Goal: Find specific page/section: Locate a particular part of the current website

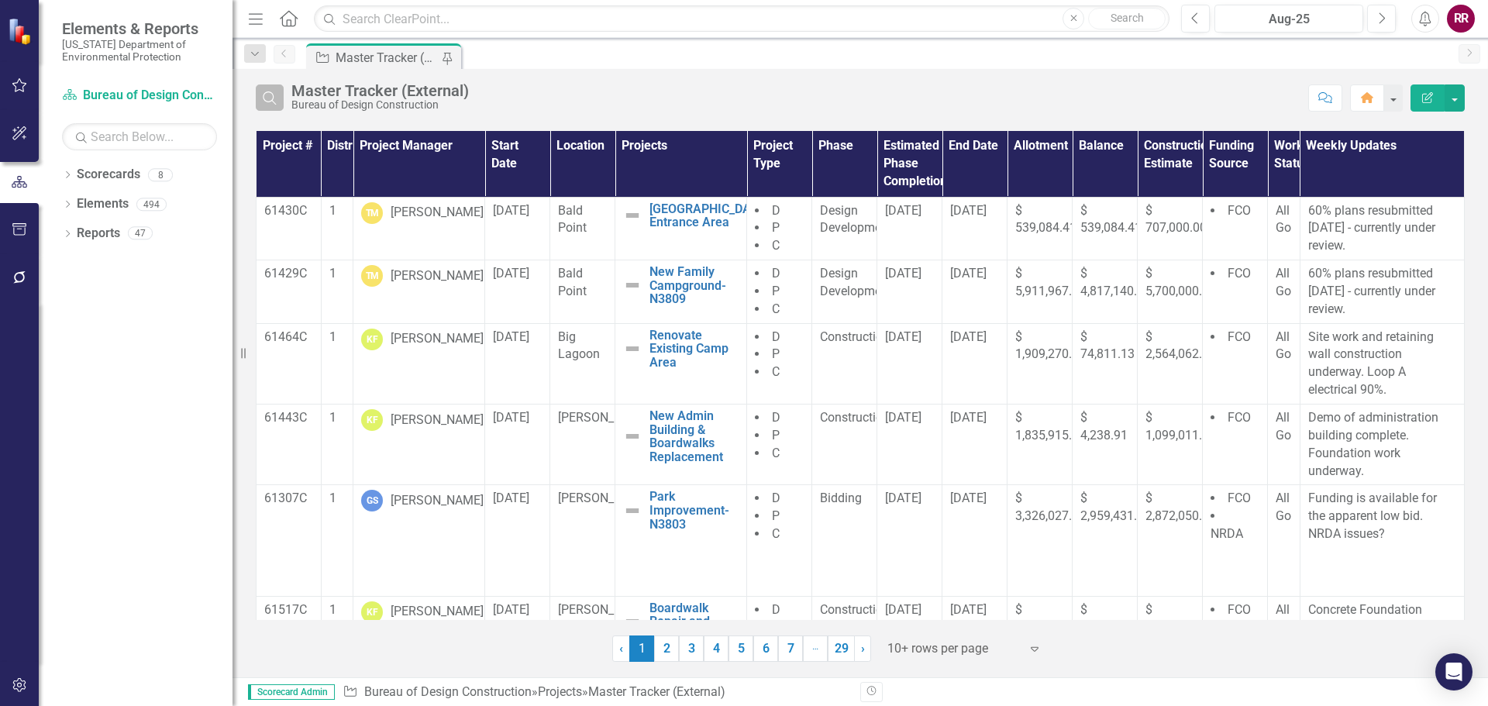
click at [274, 100] on icon "Search" at bounding box center [269, 98] width 17 height 14
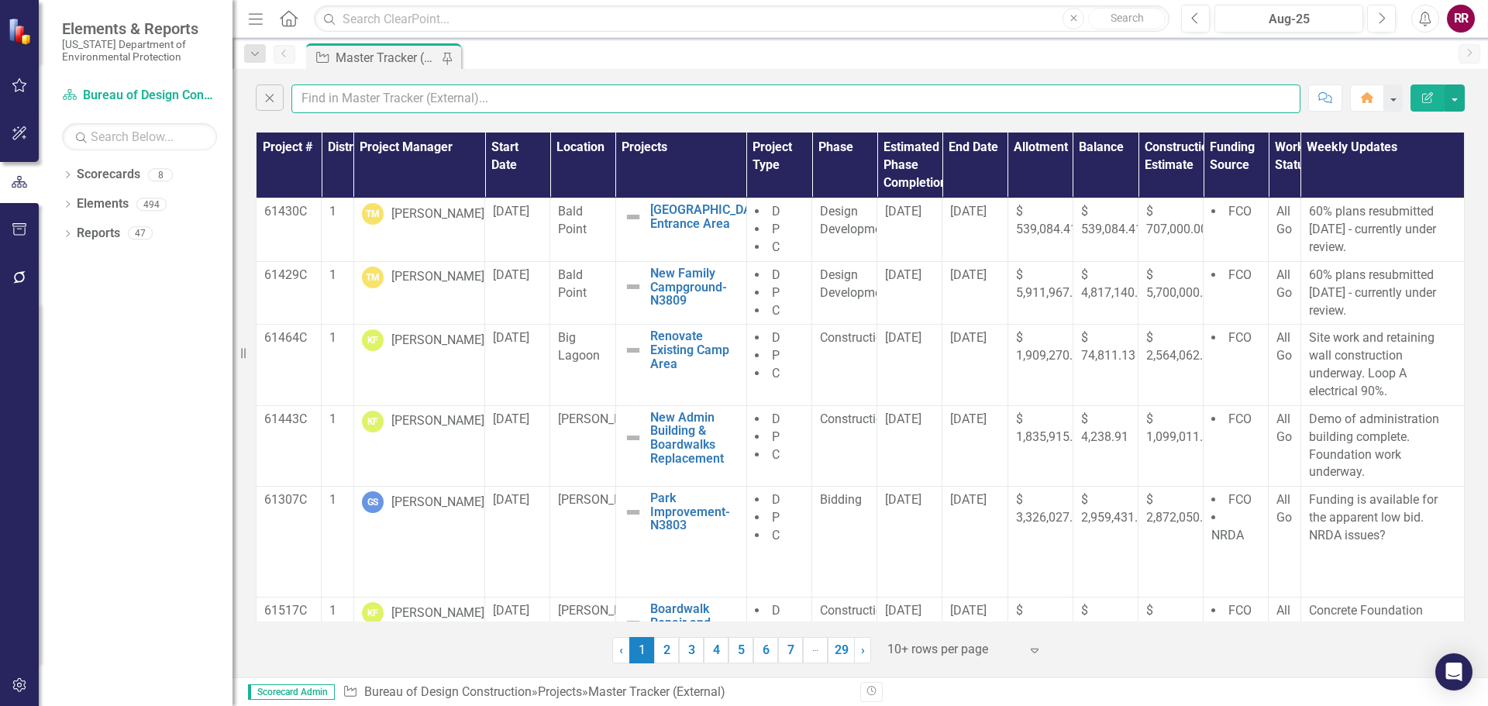
drag, startPoint x: 322, startPoint y: 102, endPoint x: 329, endPoint y: 98, distance: 8.4
click at [322, 102] on input "text" at bounding box center [795, 98] width 1009 height 29
click at [341, 98] on input "text" at bounding box center [795, 98] width 1009 height 29
type input "[PERSON_NAME]"
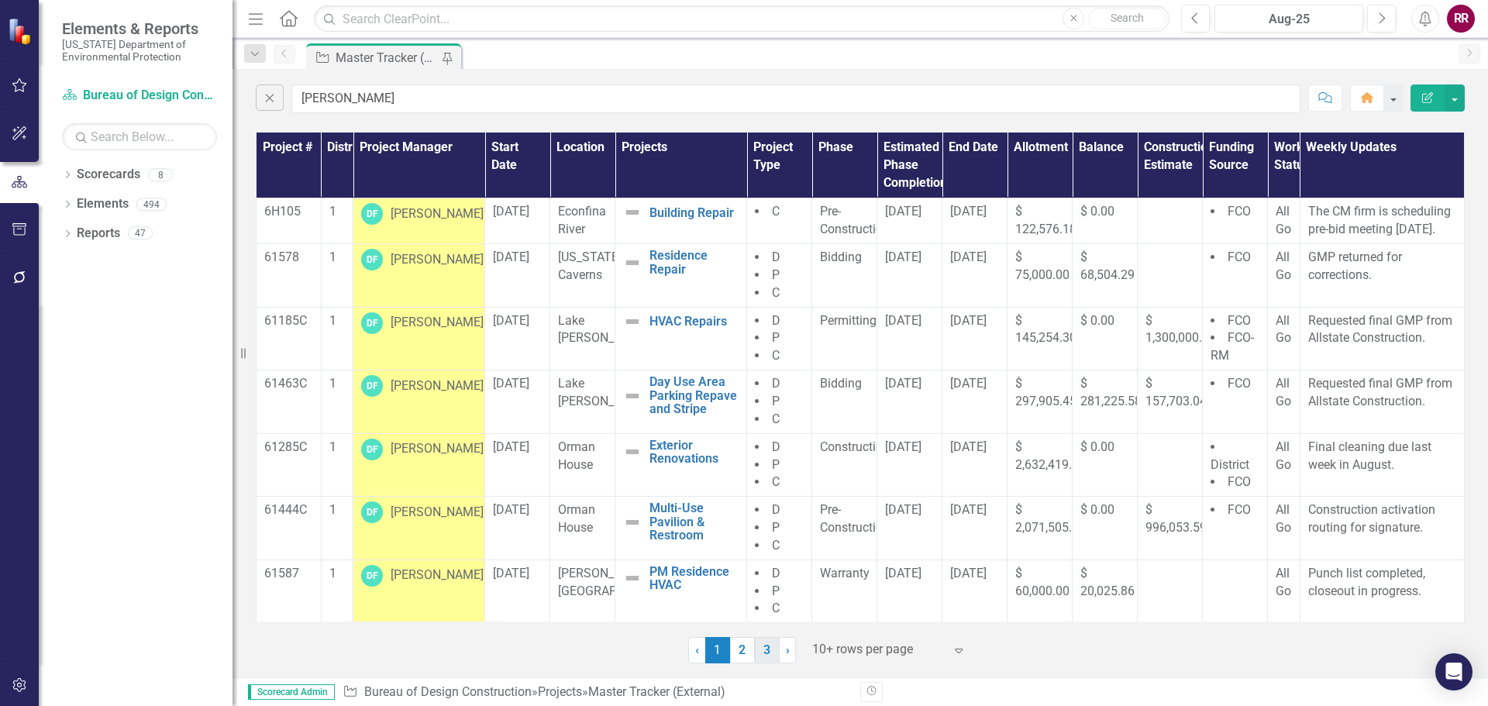
click at [766, 650] on link "3" at bounding box center [767, 650] width 25 height 26
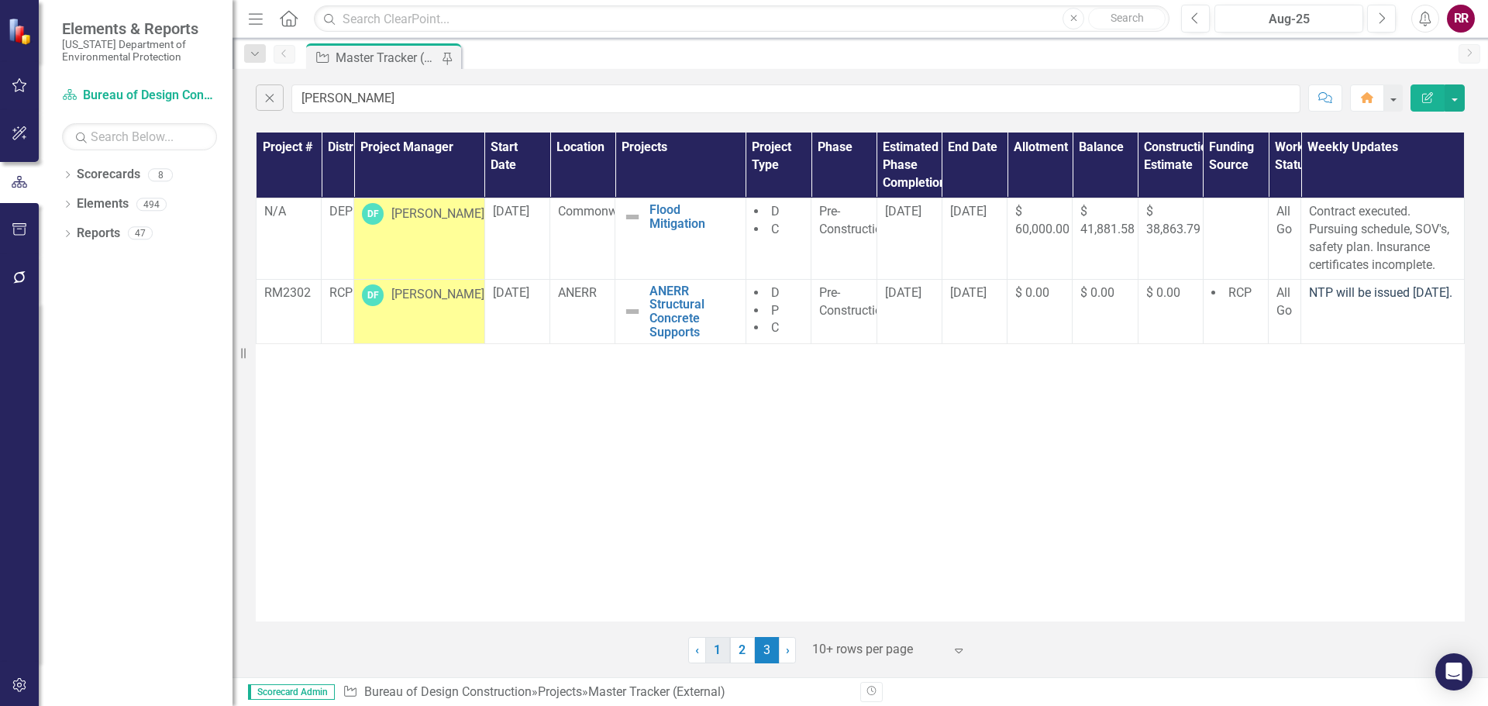
click at [711, 651] on link "1" at bounding box center [717, 650] width 25 height 26
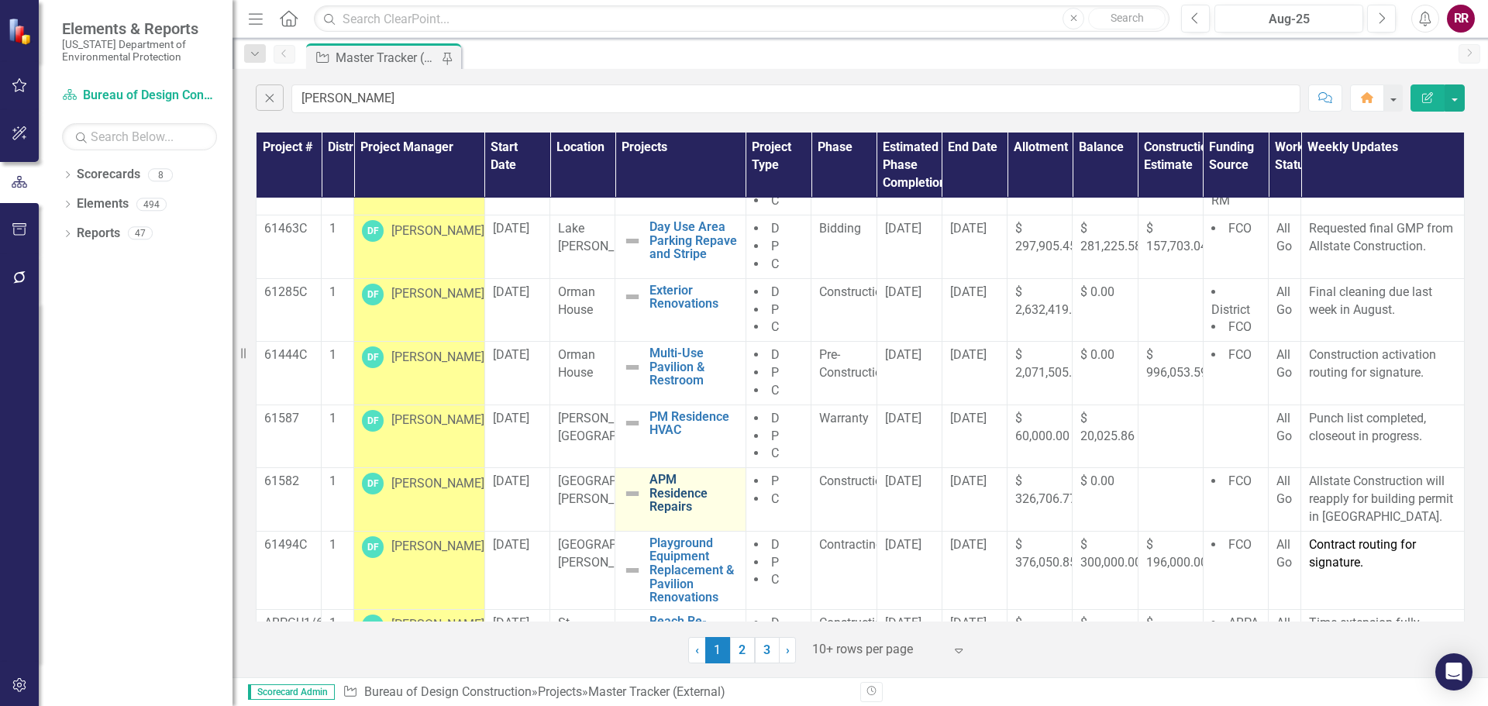
scroll to position [224, 0]
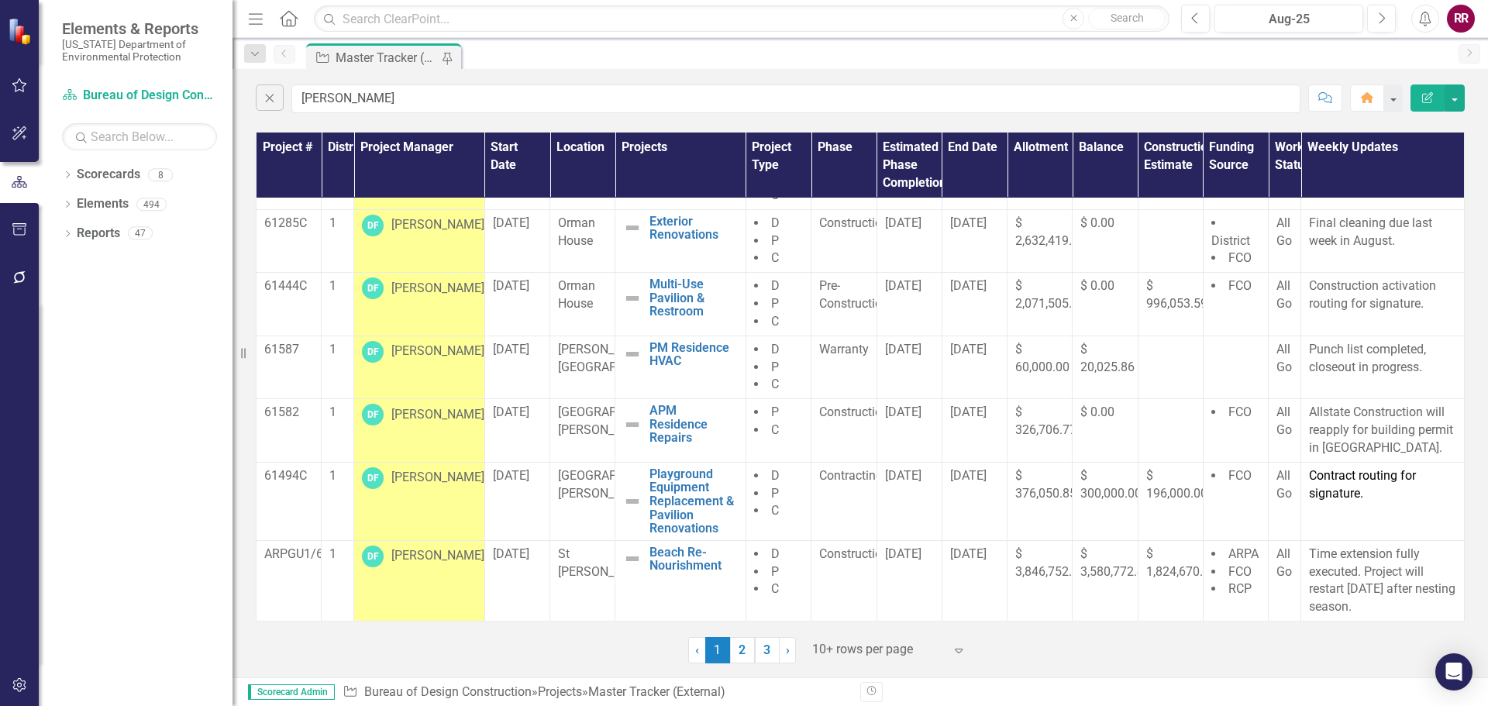
click at [742, 652] on link "2" at bounding box center [742, 650] width 25 height 26
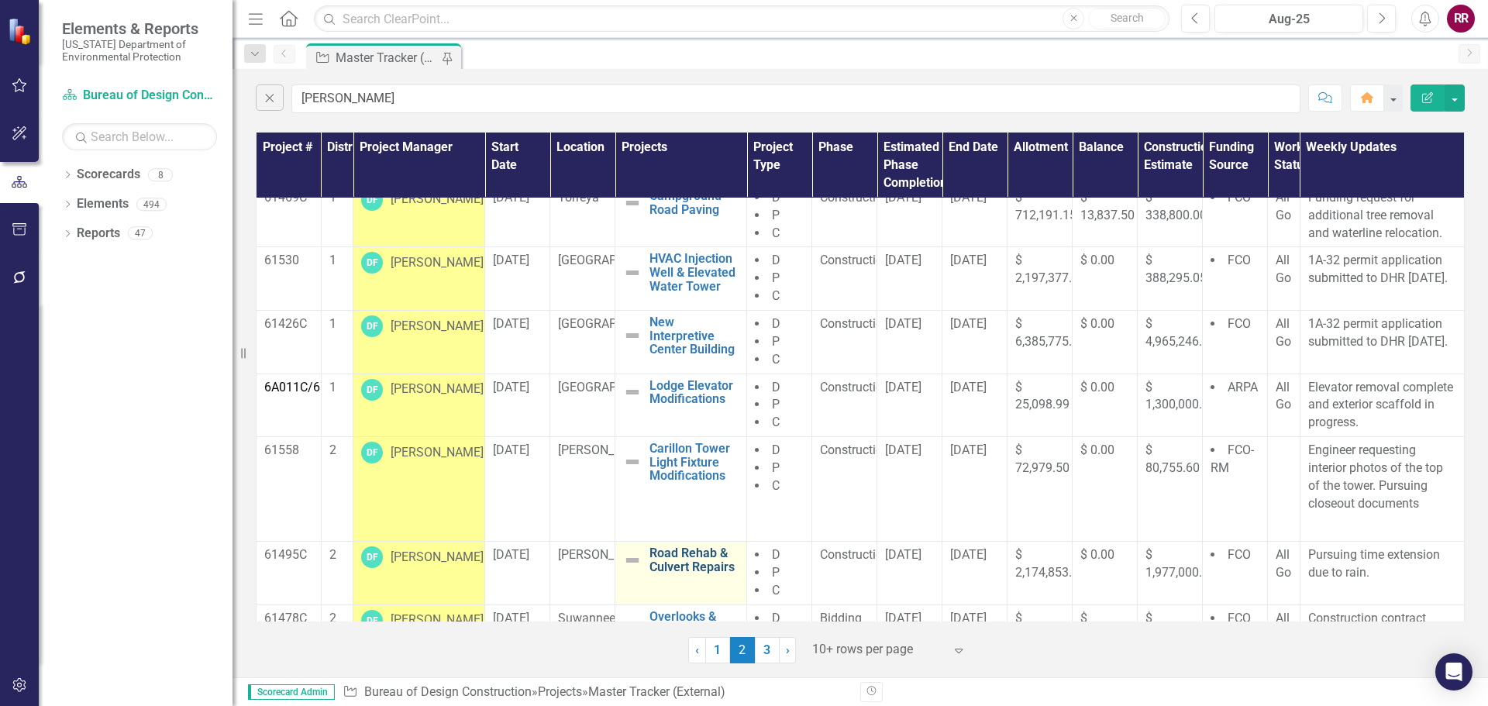
scroll to position [0, 0]
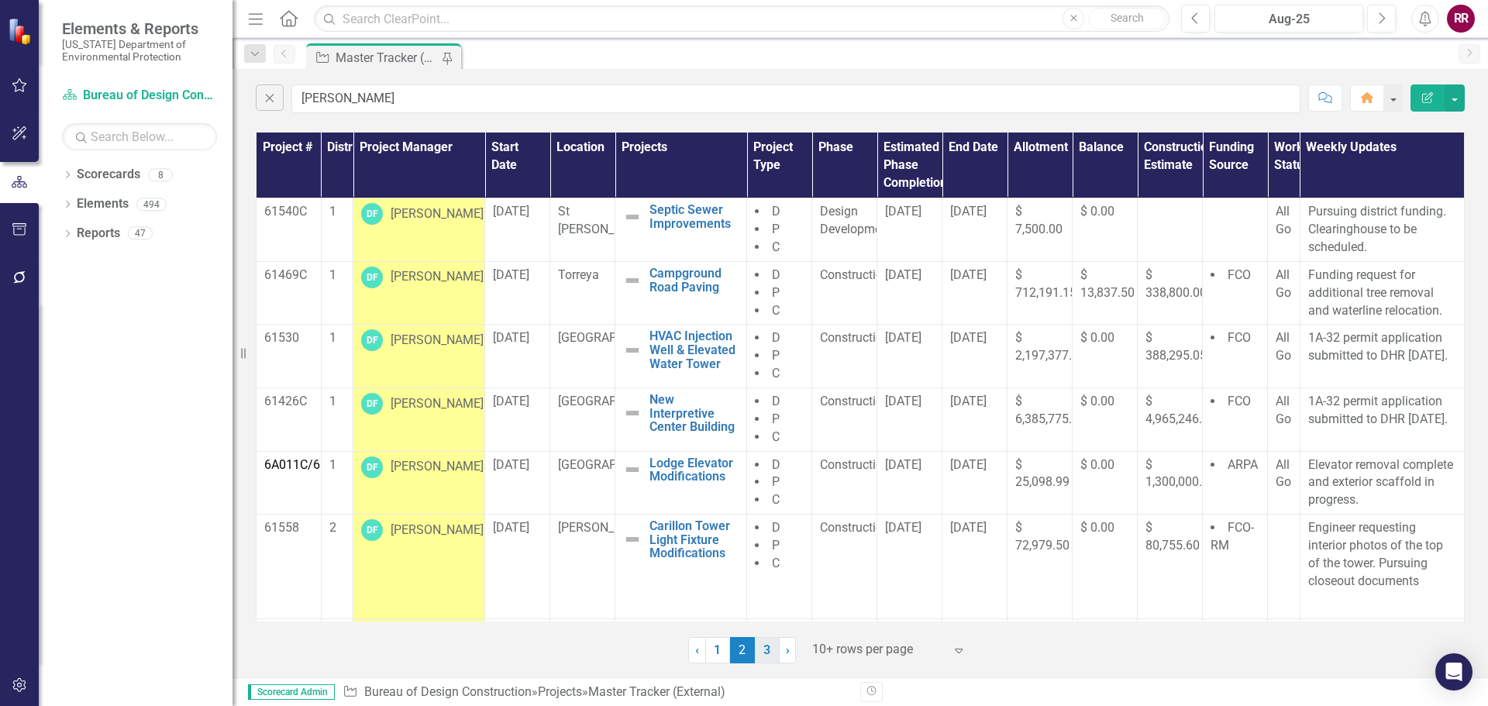
click at [764, 654] on link "3" at bounding box center [767, 650] width 25 height 26
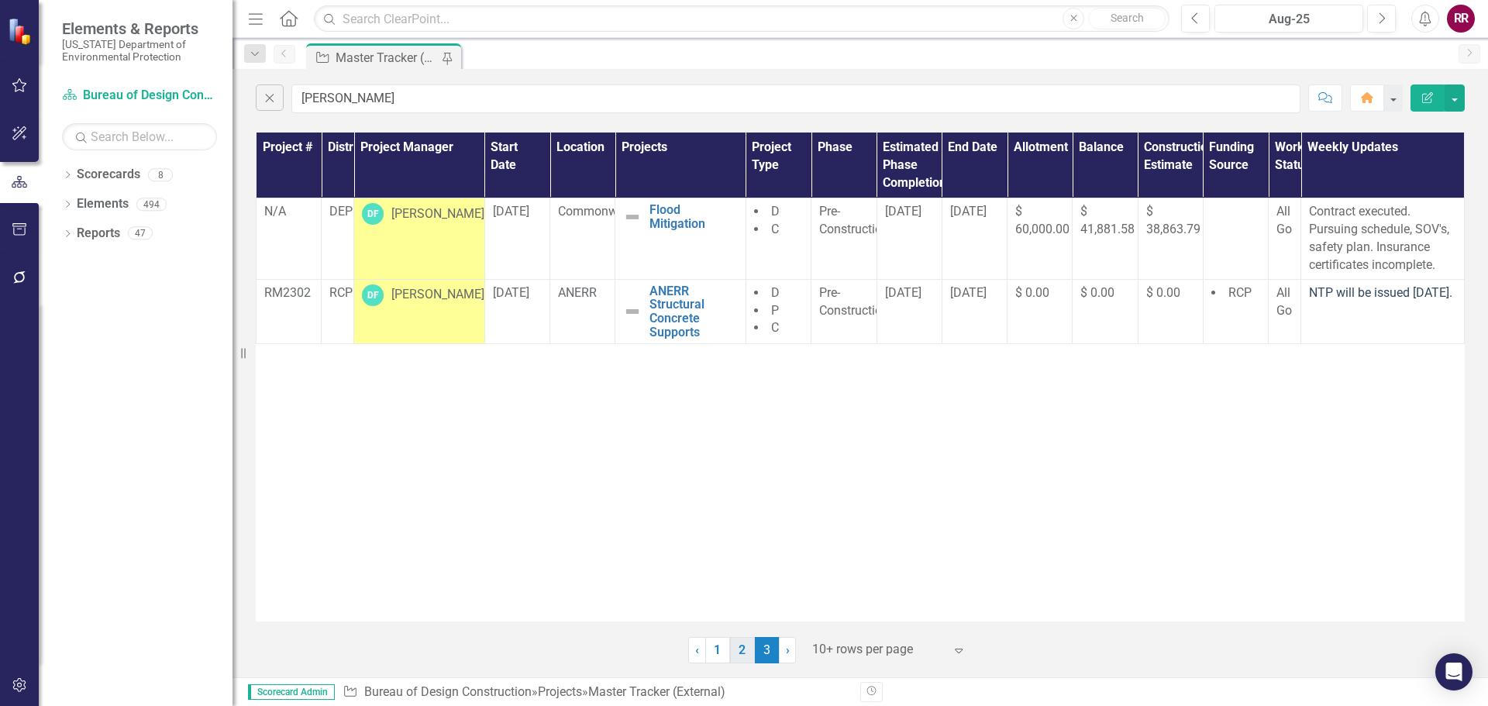
click at [735, 652] on link "2" at bounding box center [742, 650] width 25 height 26
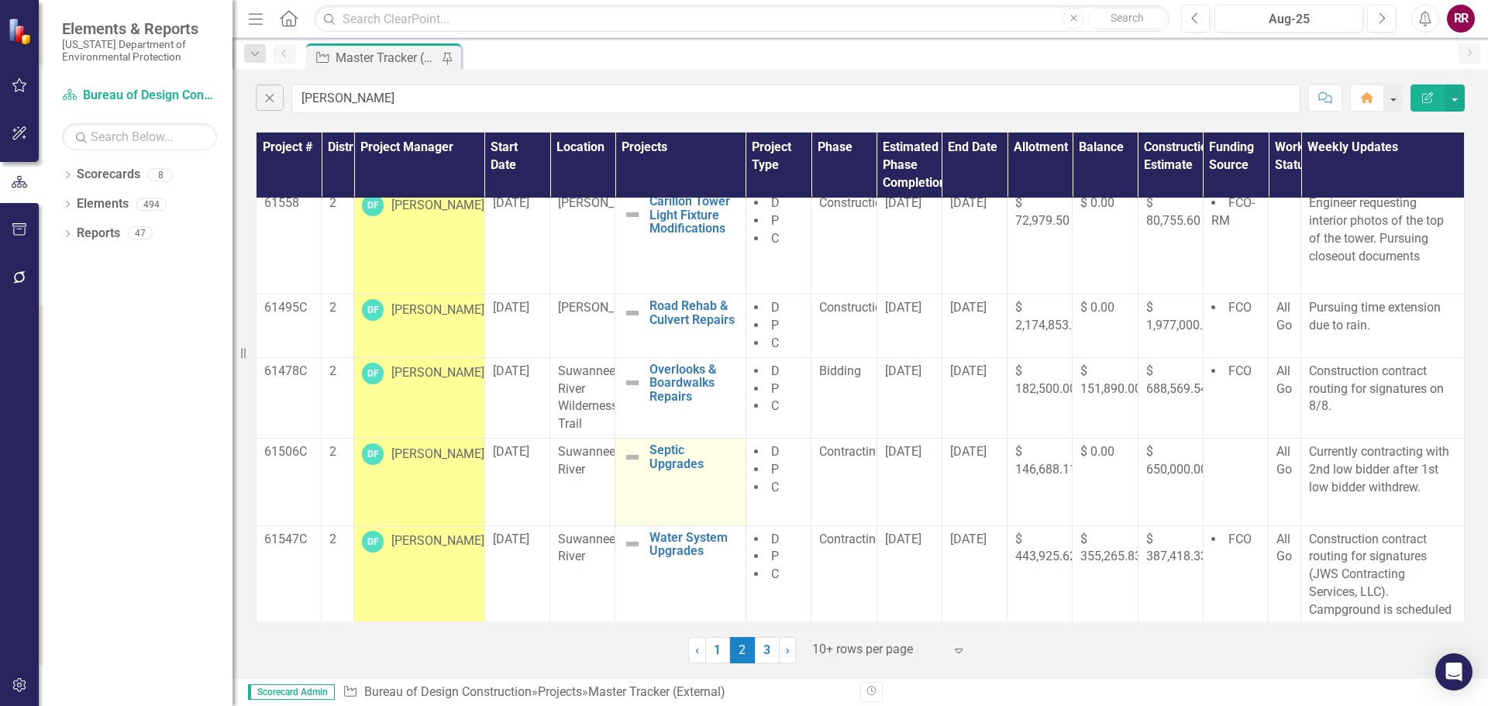
scroll to position [363, 0]
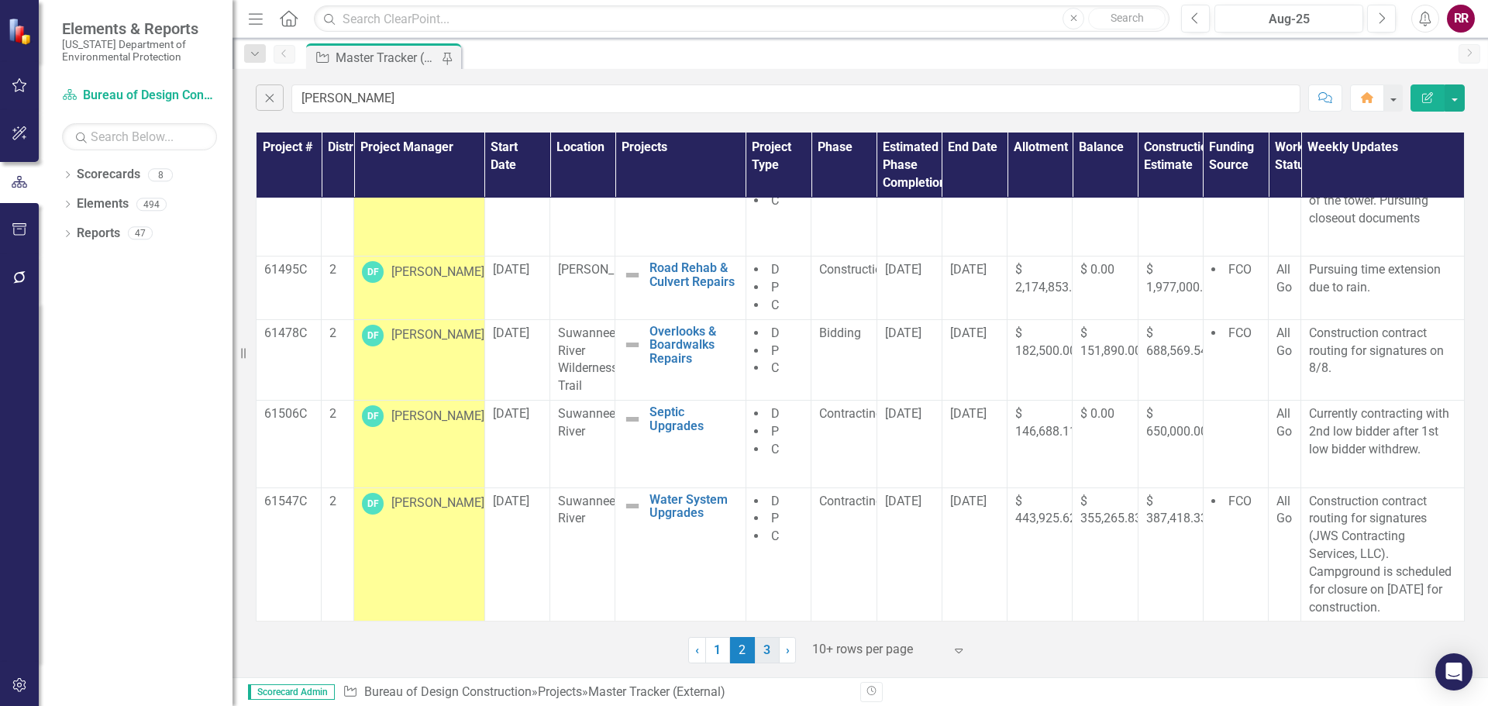
click at [769, 649] on link "3" at bounding box center [767, 650] width 25 height 26
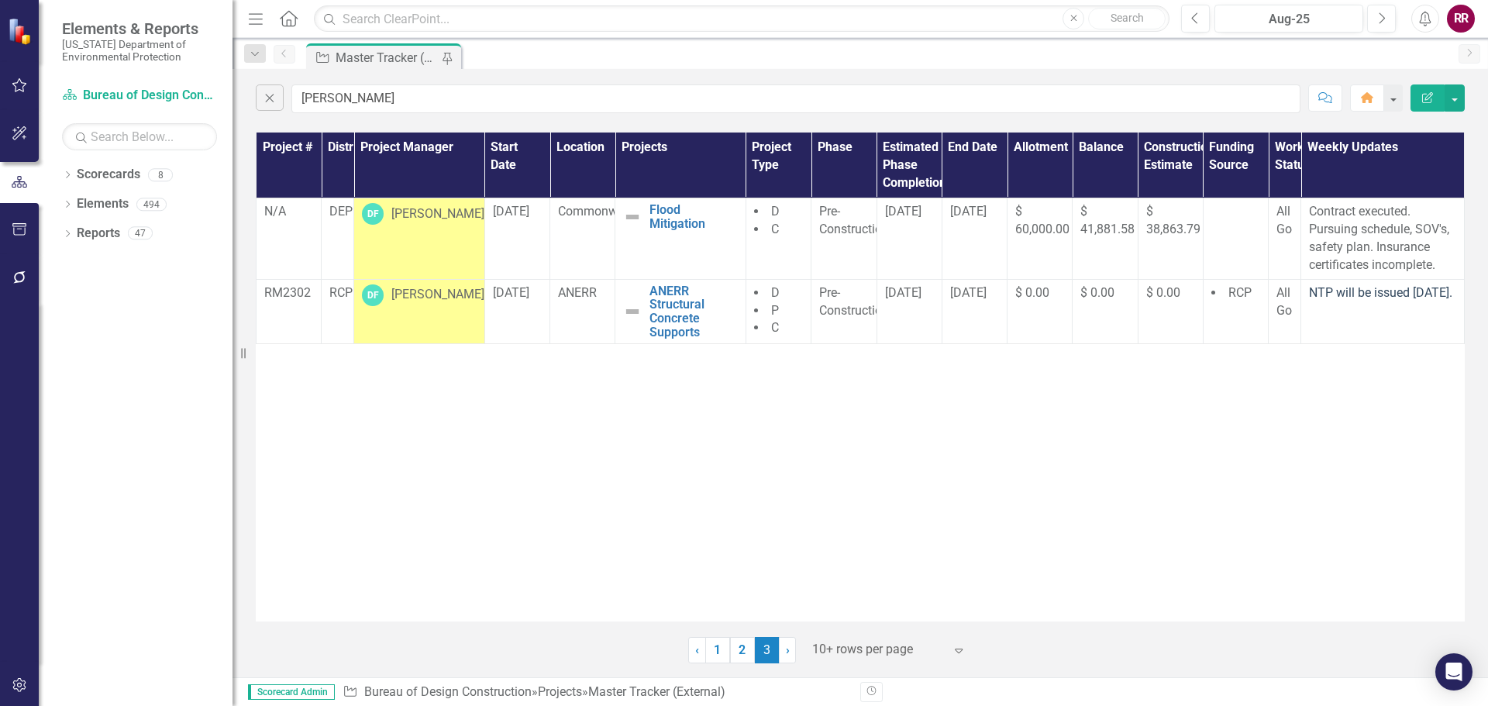
click at [675, 549] on div "Project # District Project Manager Start Date Location Projects Project Type Ph…" at bounding box center [860, 377] width 1209 height 489
click at [268, 105] on button "Close" at bounding box center [270, 97] width 28 height 26
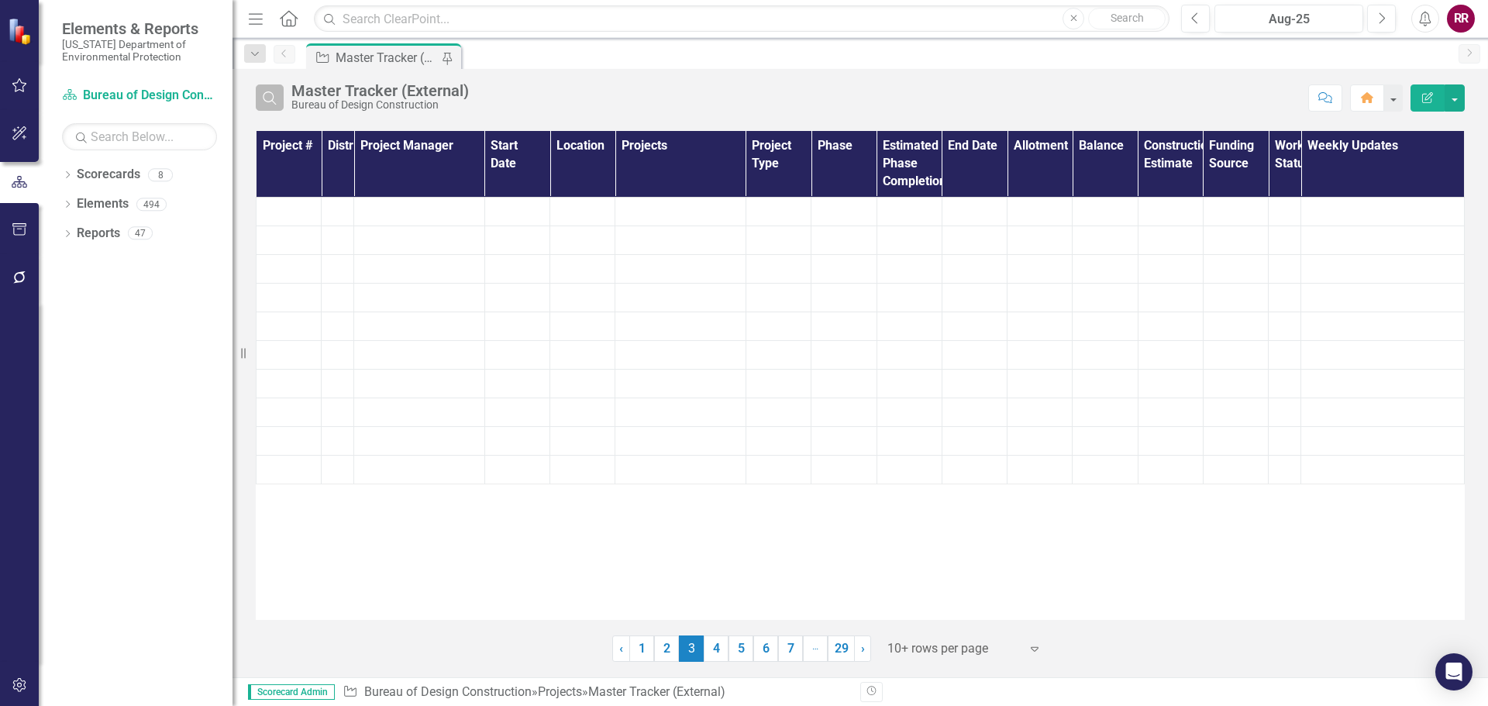
click at [273, 95] on icon "button" at bounding box center [269, 97] width 13 height 13
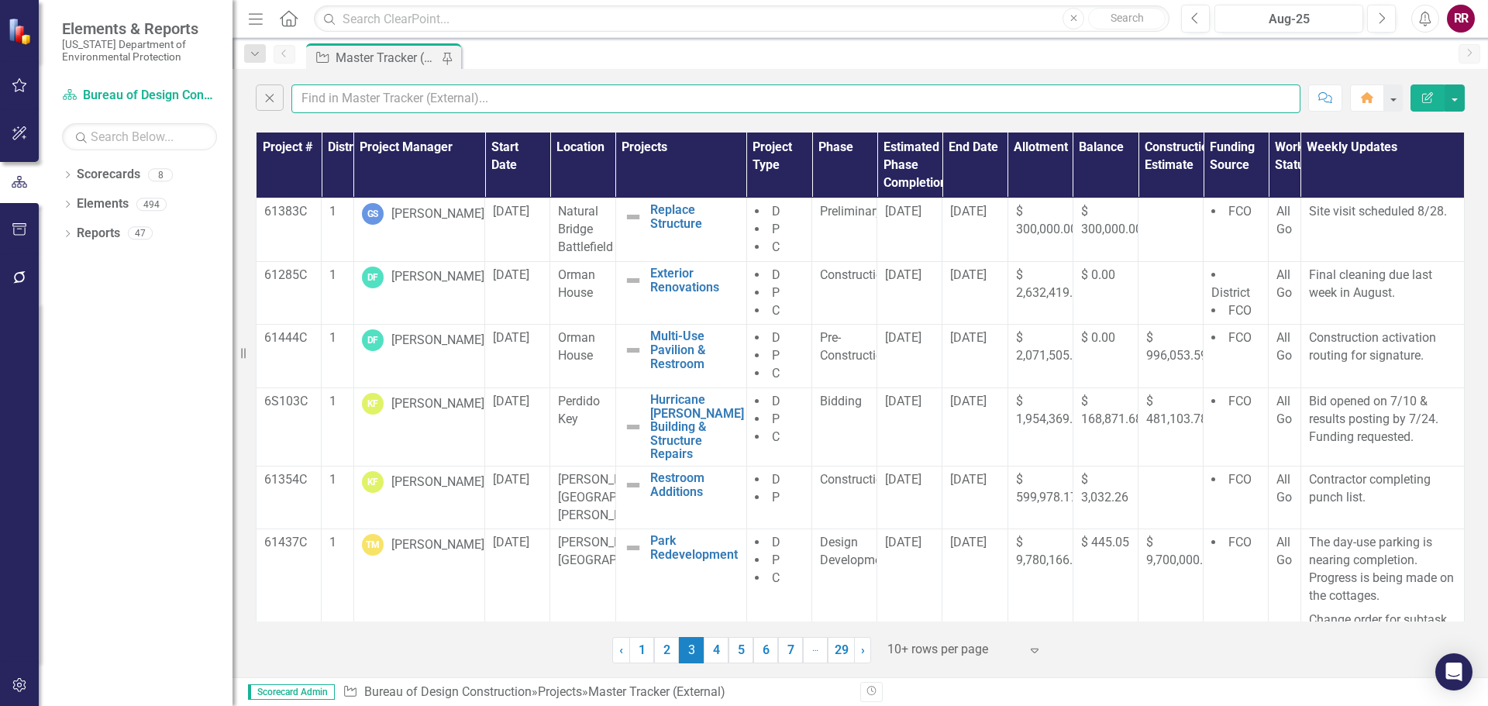
click at [334, 97] on input "text" at bounding box center [795, 98] width 1009 height 29
type input "[PERSON_NAME]"
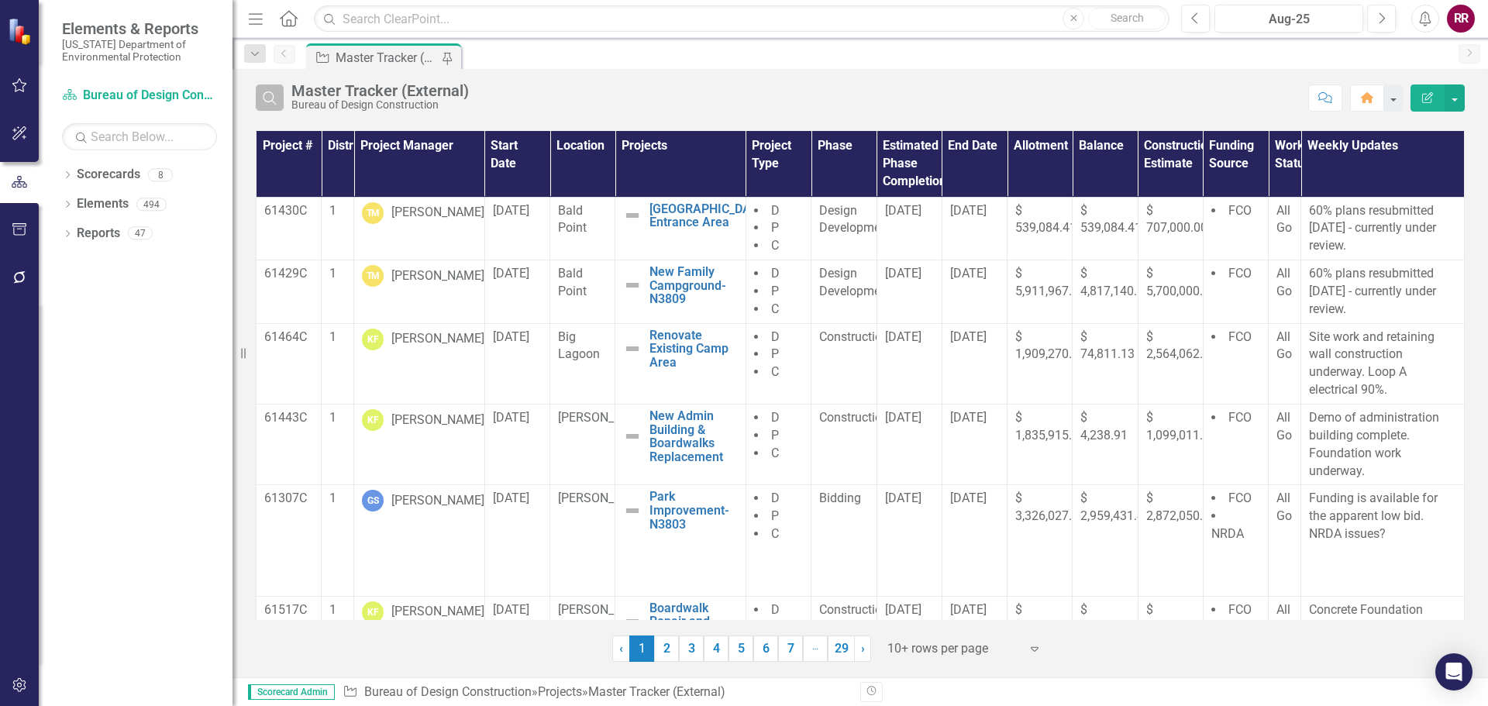
click at [281, 98] on button "Search" at bounding box center [270, 97] width 28 height 26
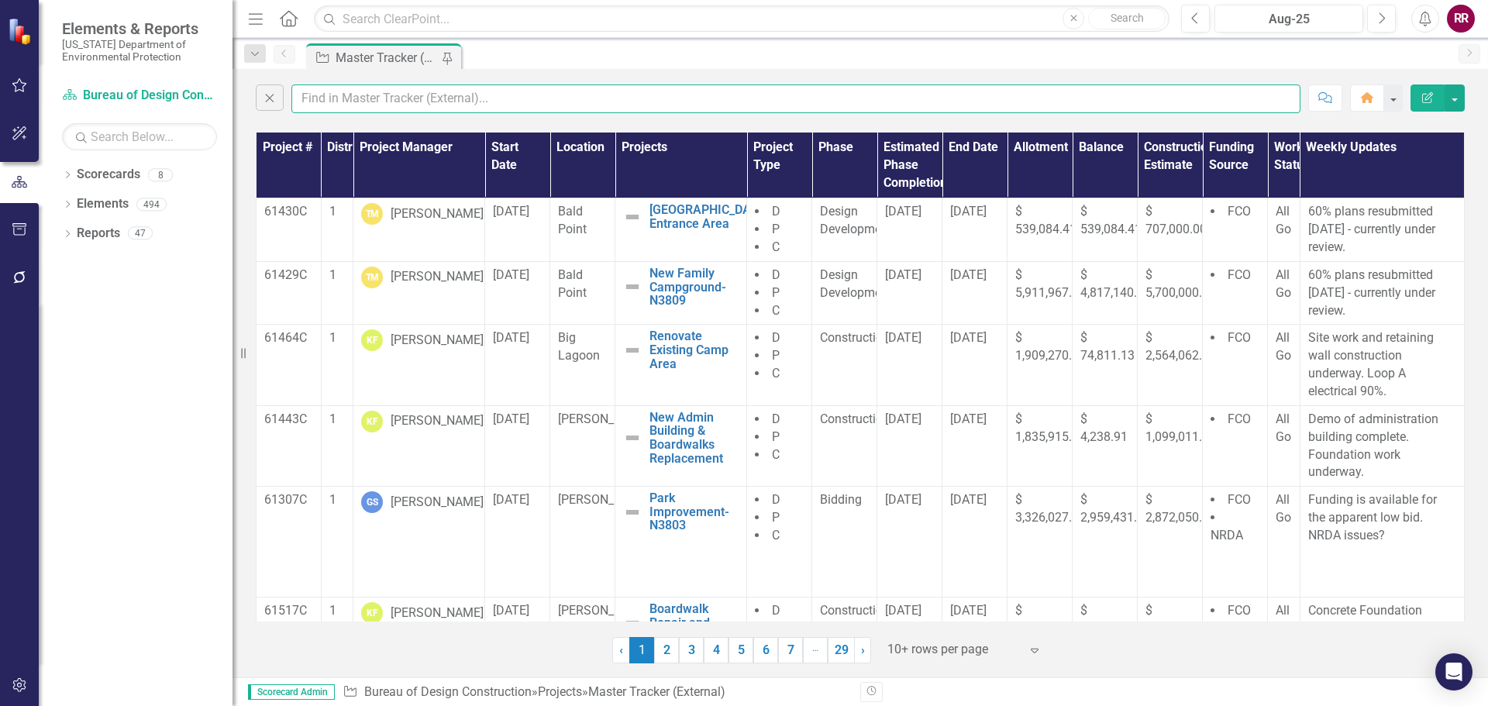
click at [351, 89] on input "text" at bounding box center [795, 98] width 1009 height 29
type input "[PERSON_NAME]"
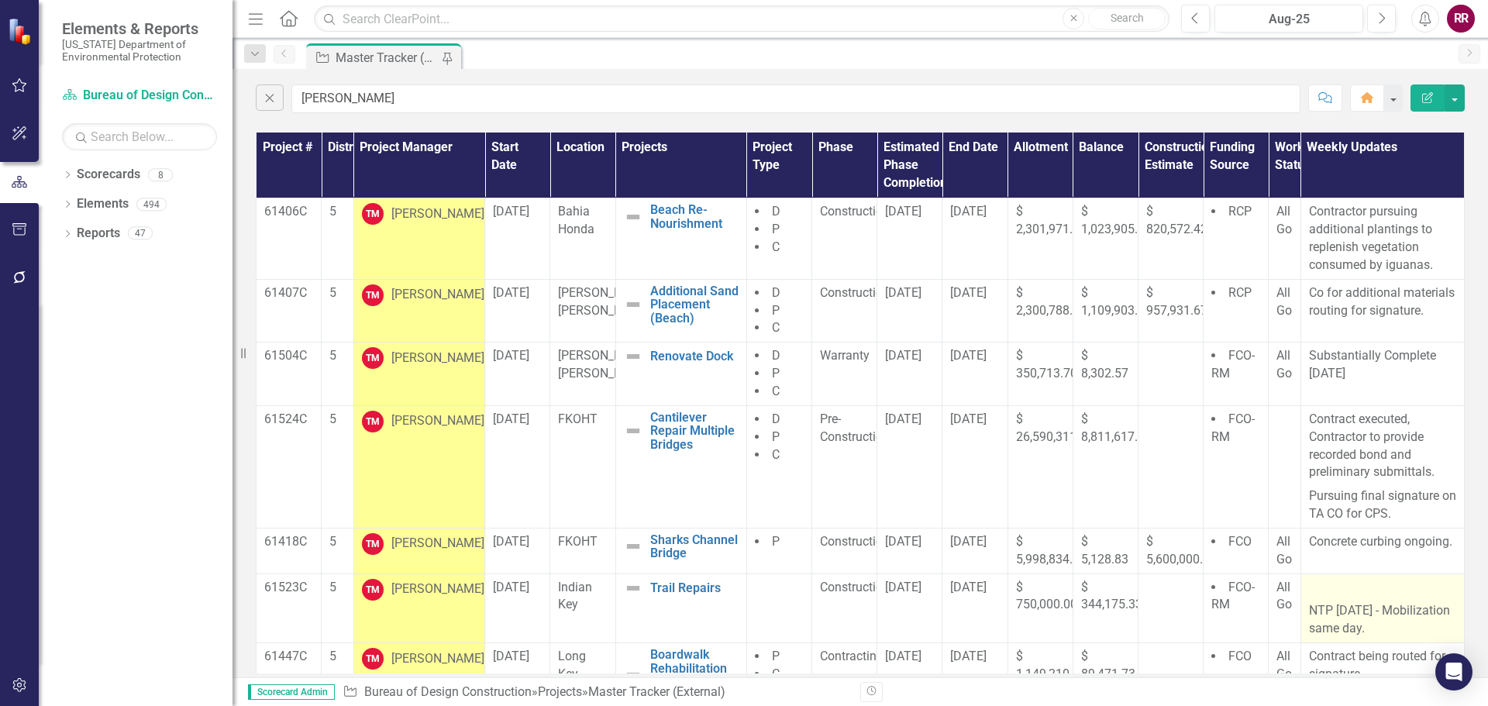
click at [1382, 613] on p "NTP 8-25-2025 - Mobilization same day." at bounding box center [1382, 618] width 147 height 39
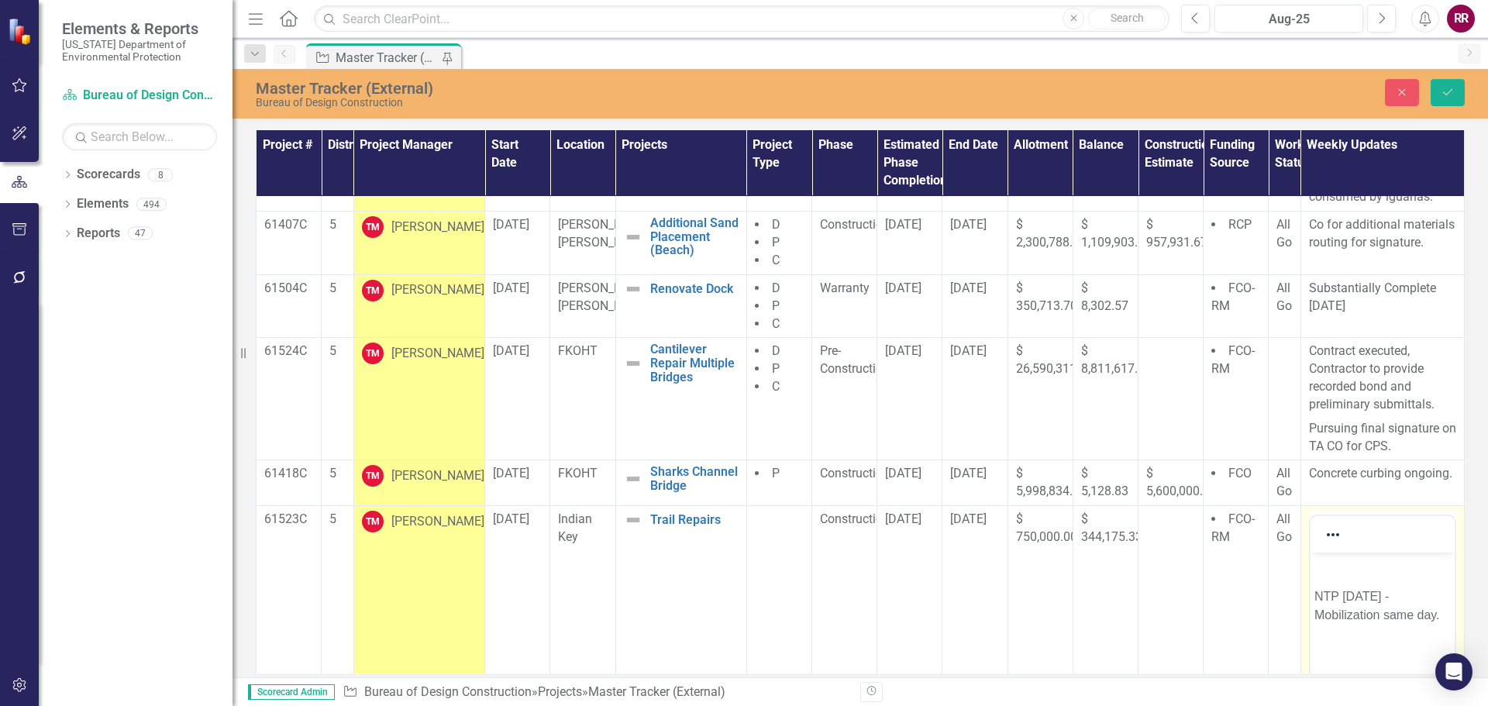
click at [1314, 598] on p "NTP 8-25-2025 - Mobilization same day." at bounding box center [1381, 605] width 136 height 37
click at [1411, 565] on p "NTP 8-25-2025 - Mobilization same day." at bounding box center [1381, 574] width 136 height 37
click at [1344, 564] on p "NTP 8-25-2025. Mobilization same day." at bounding box center [1381, 574] width 136 height 37
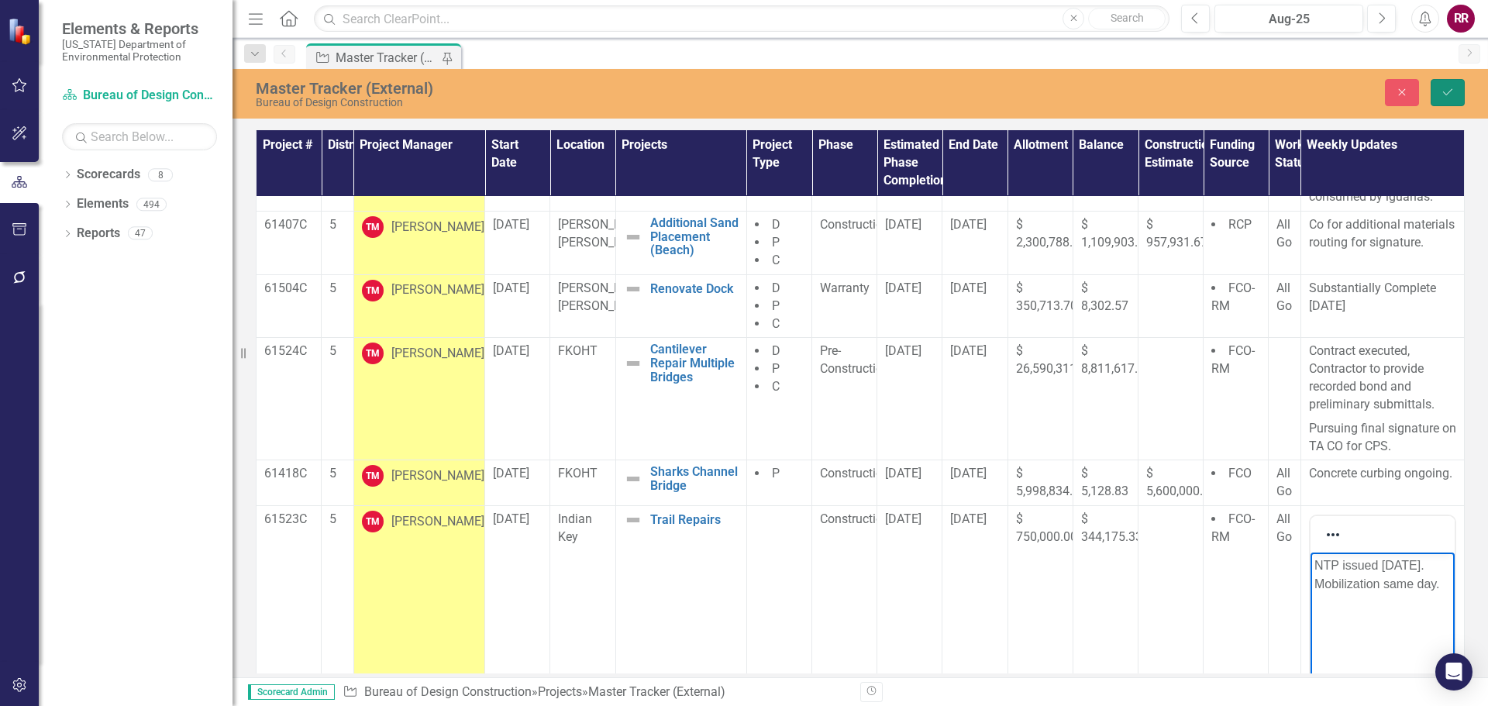
click at [1450, 91] on icon "Save" at bounding box center [1448, 92] width 14 height 11
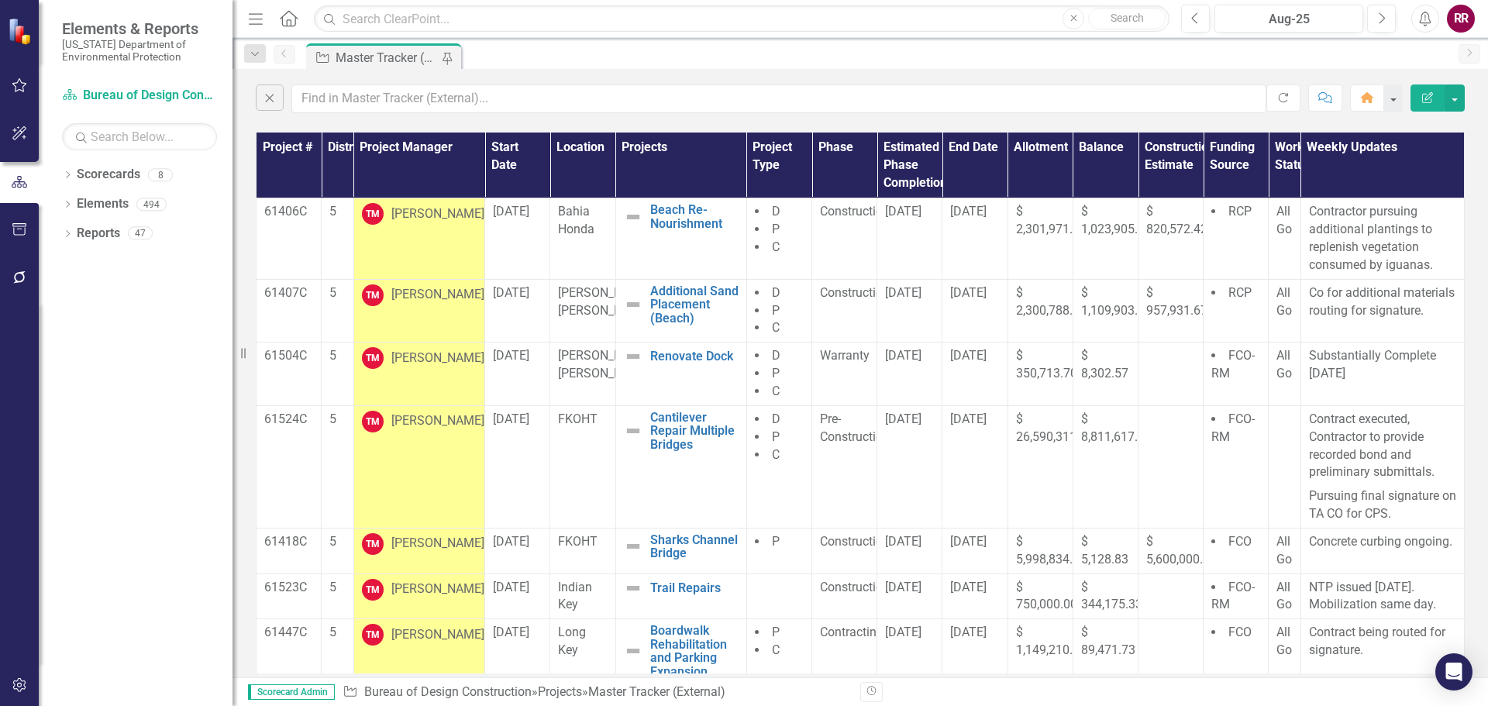
click at [685, 77] on div "Close Refresh Comment Home Edit Report" at bounding box center [859, 95] width 1255 height 52
